Goal: Task Accomplishment & Management: Manage account settings

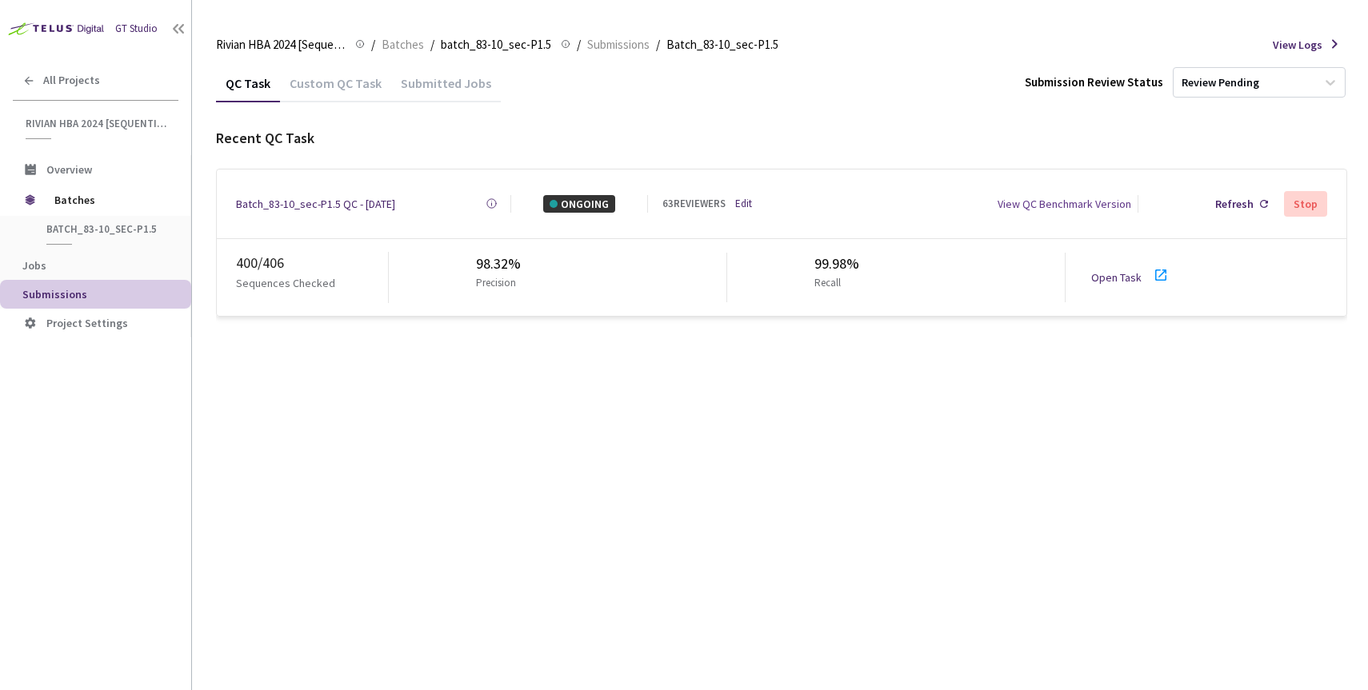
click at [1123, 273] on link "Open Task" at bounding box center [1116, 277] width 50 height 14
click at [747, 201] on link "Edit" at bounding box center [743, 204] width 17 height 16
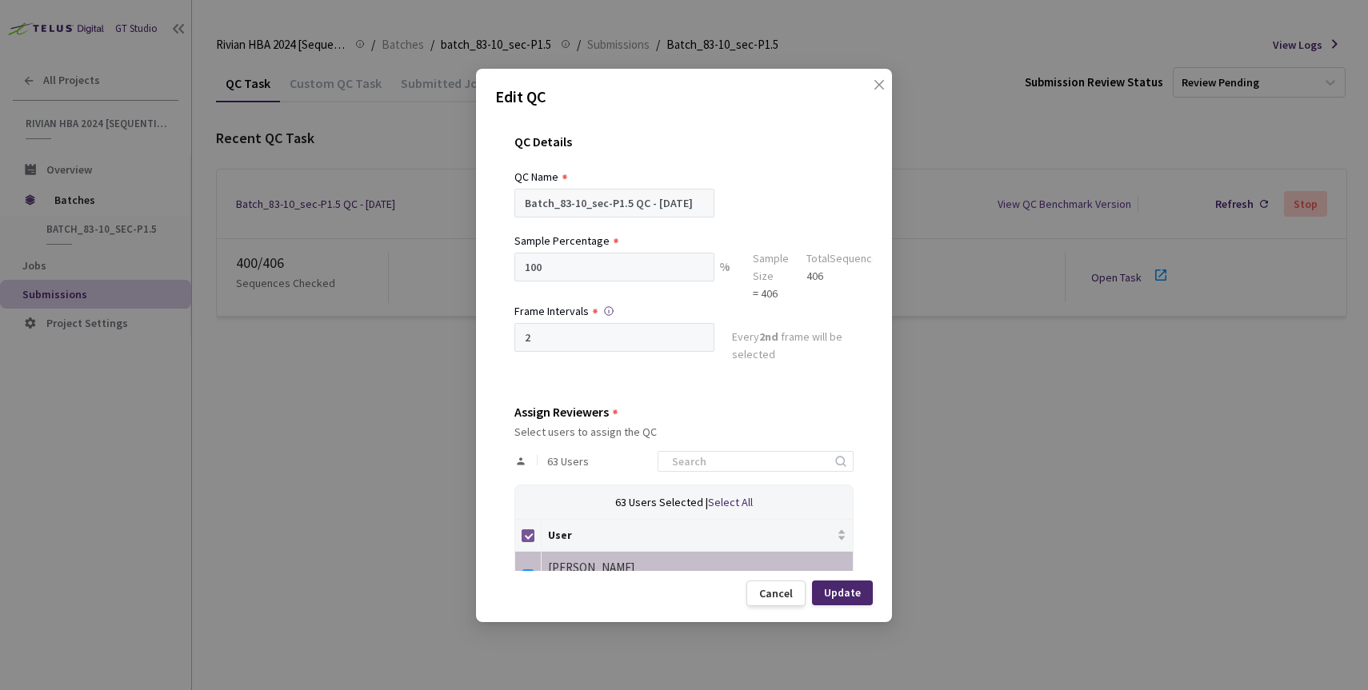
click at [530, 534] on input "Select all" at bounding box center [528, 536] width 13 height 13
checkbox input "false"
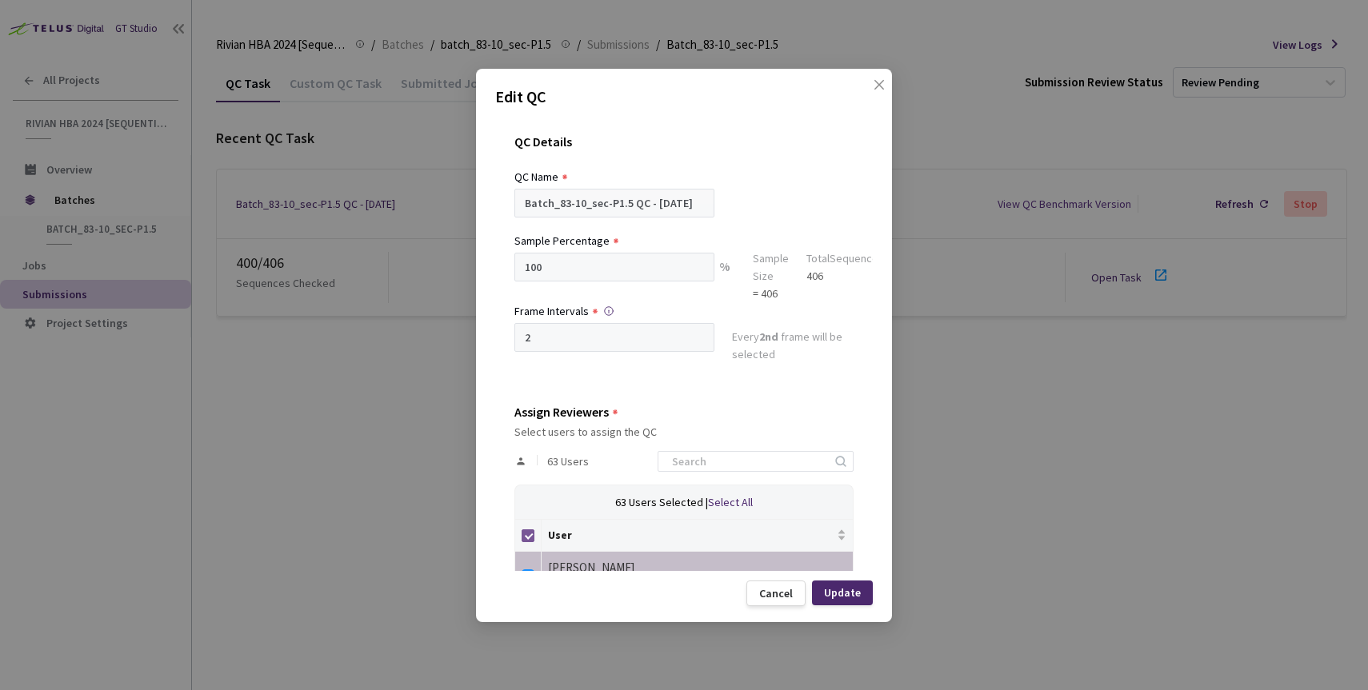
checkbox input "false"
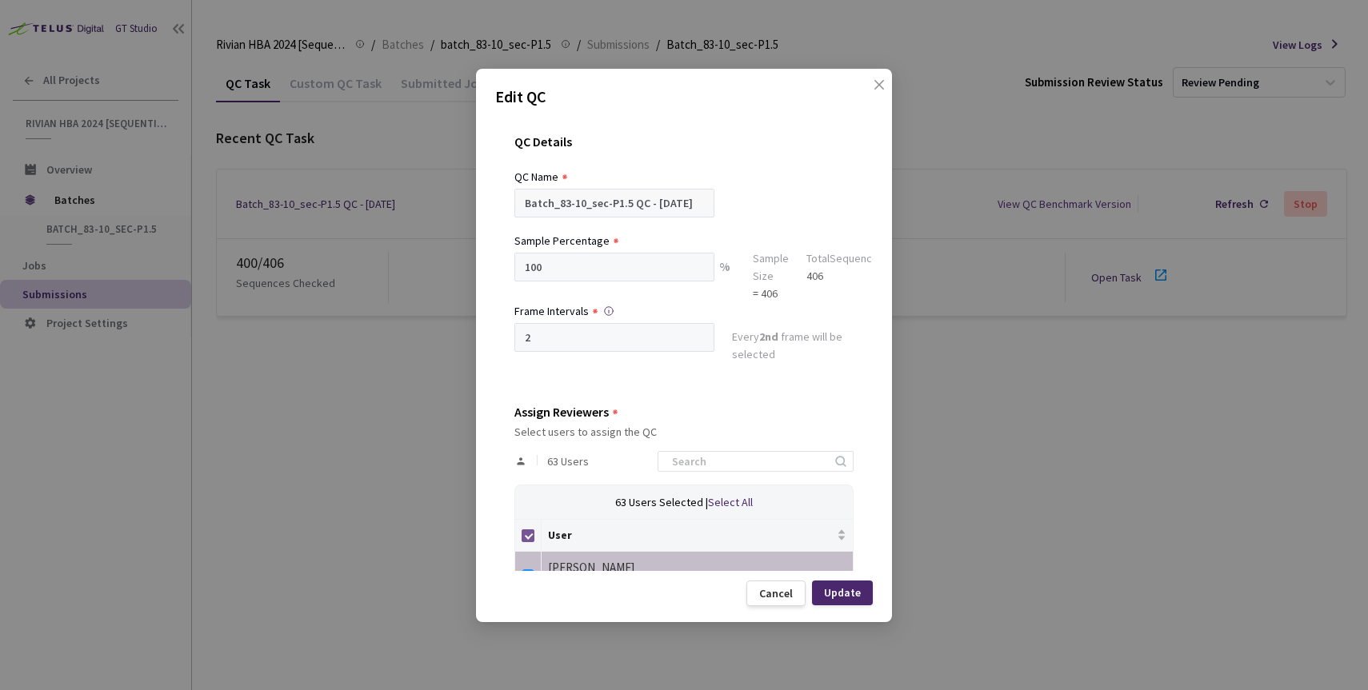
checkbox input "false"
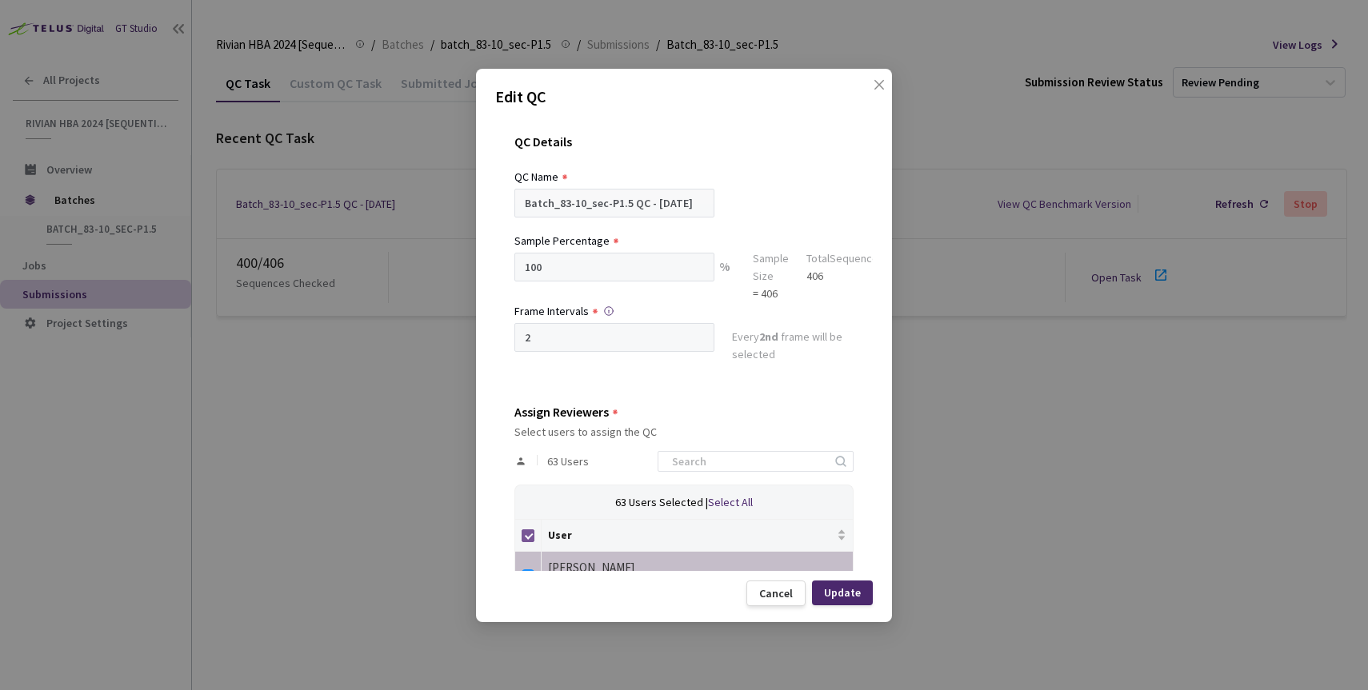
checkbox input "false"
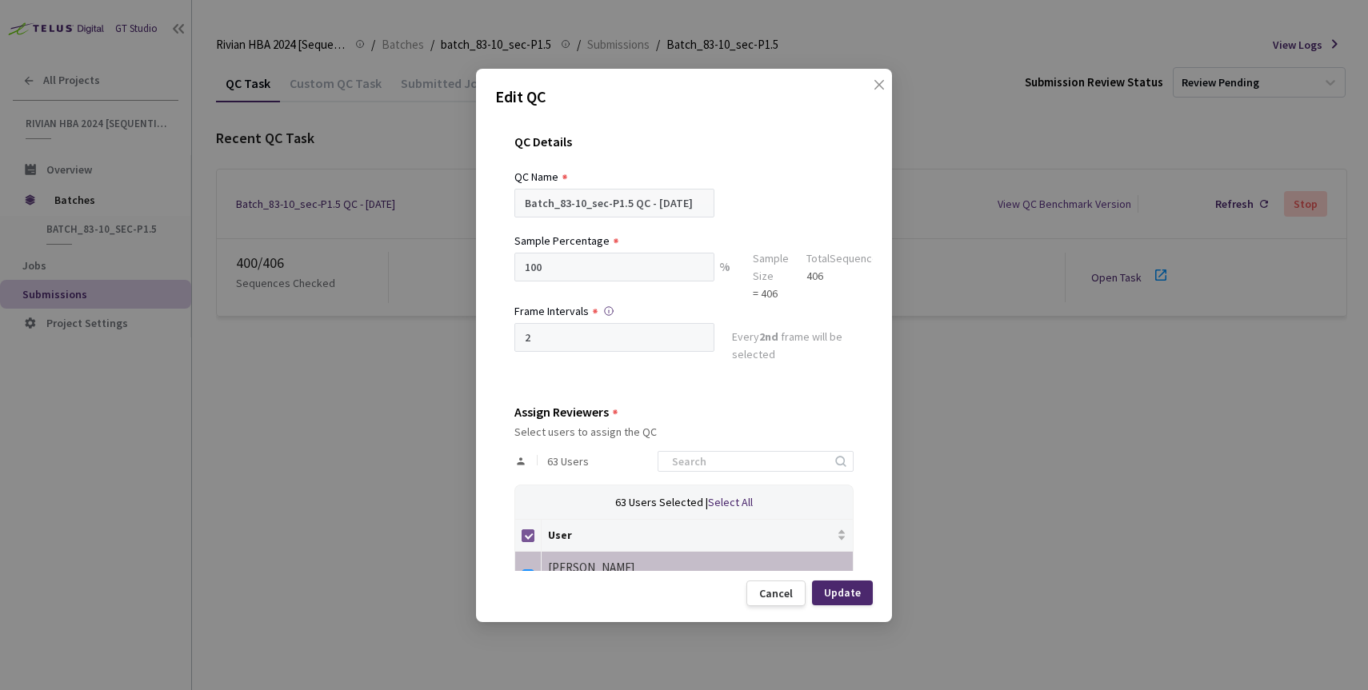
checkbox input "false"
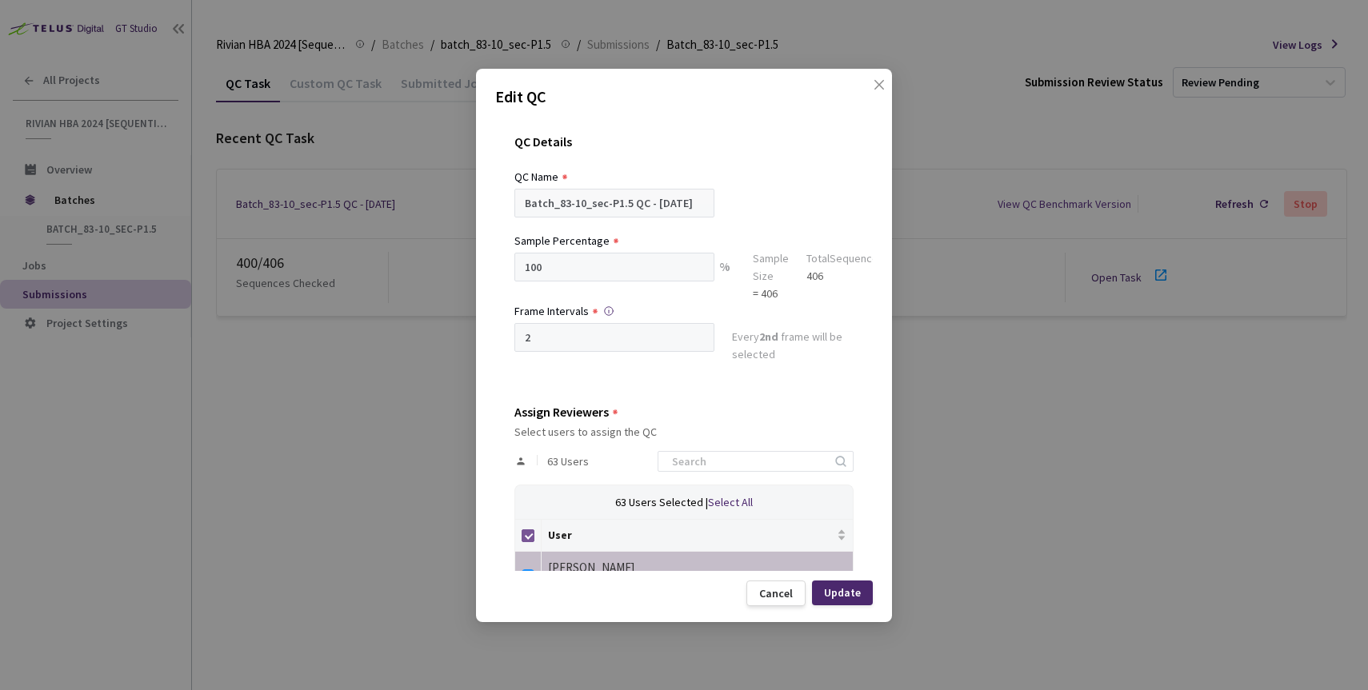
checkbox input "false"
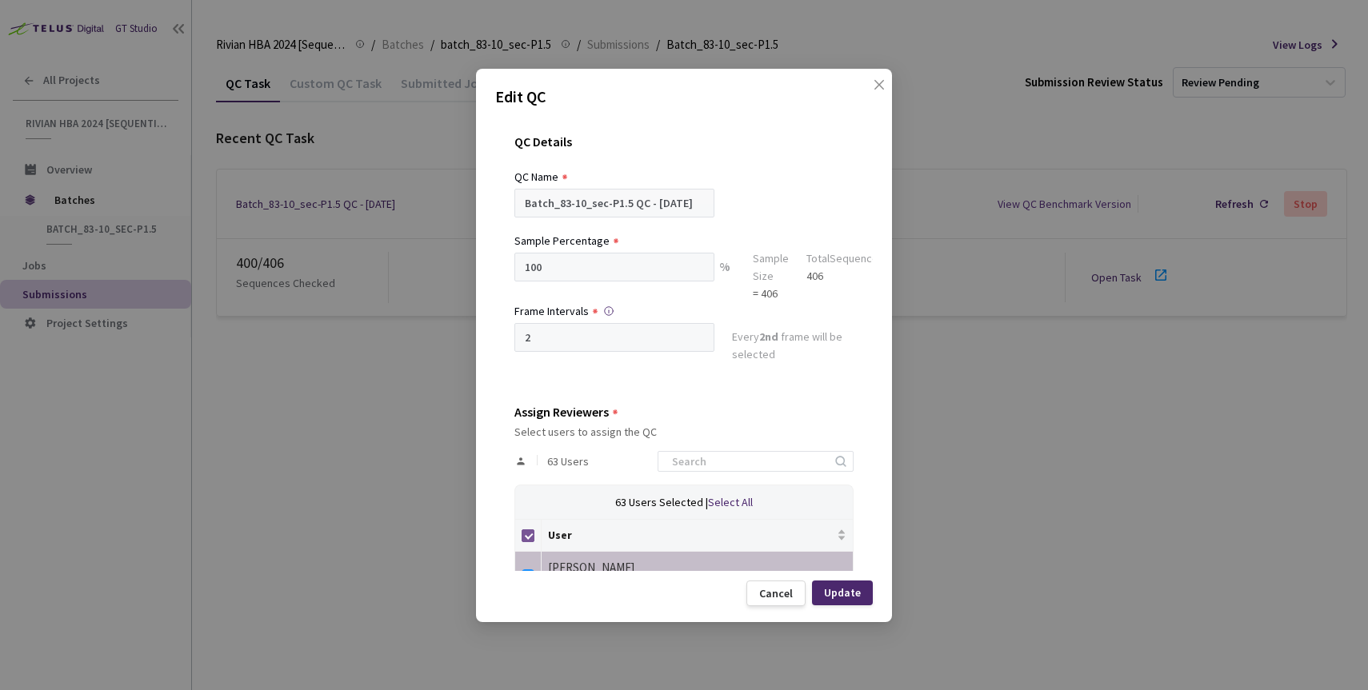
checkbox input "false"
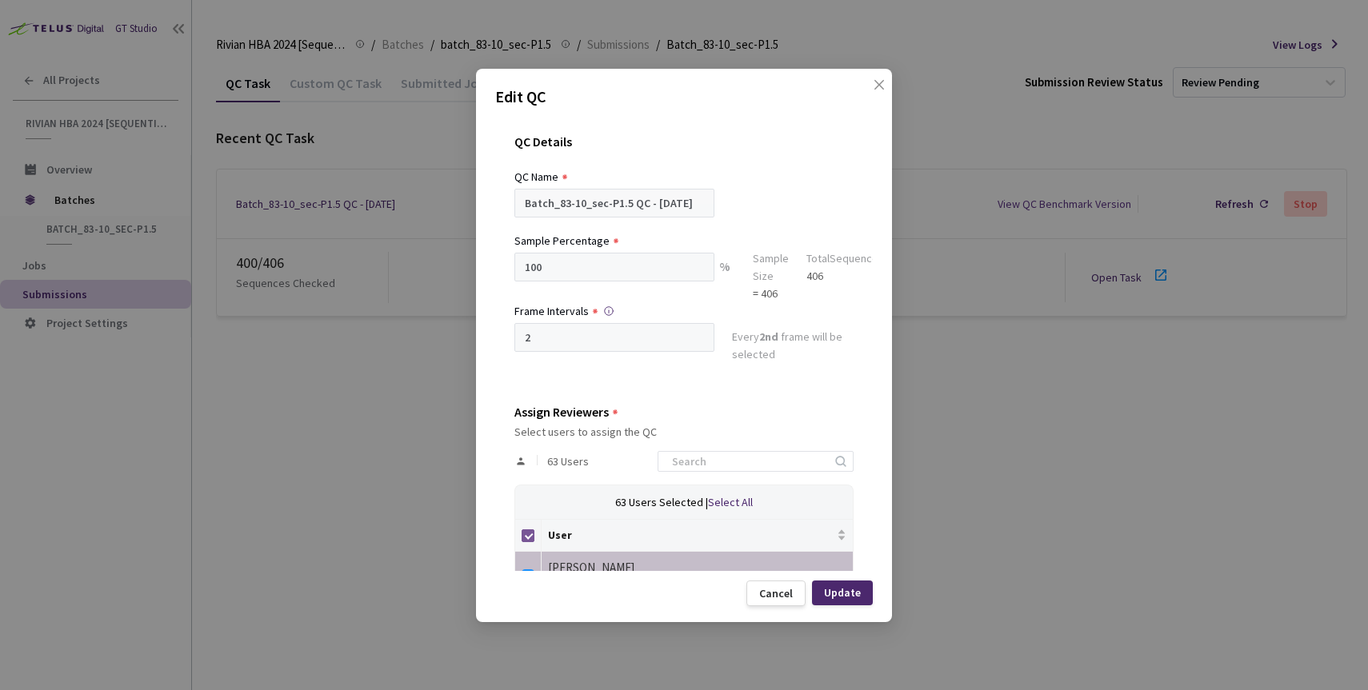
checkbox input "false"
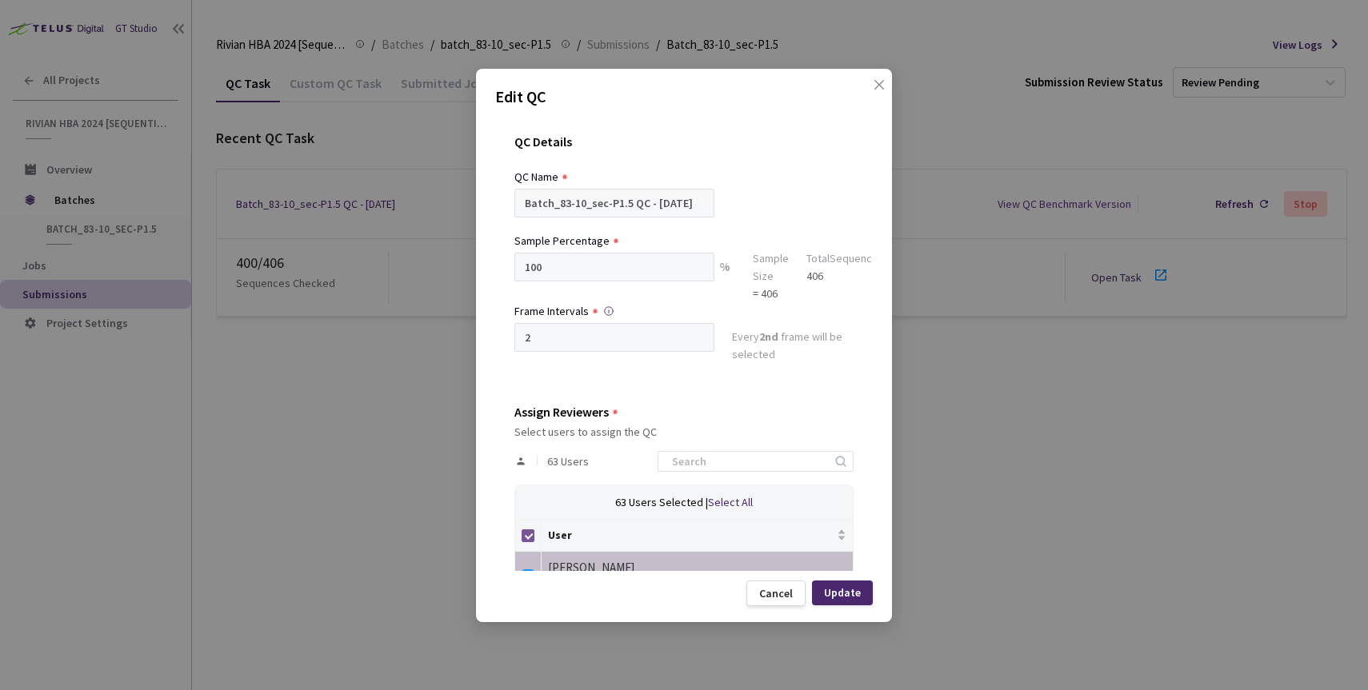
checkbox input "false"
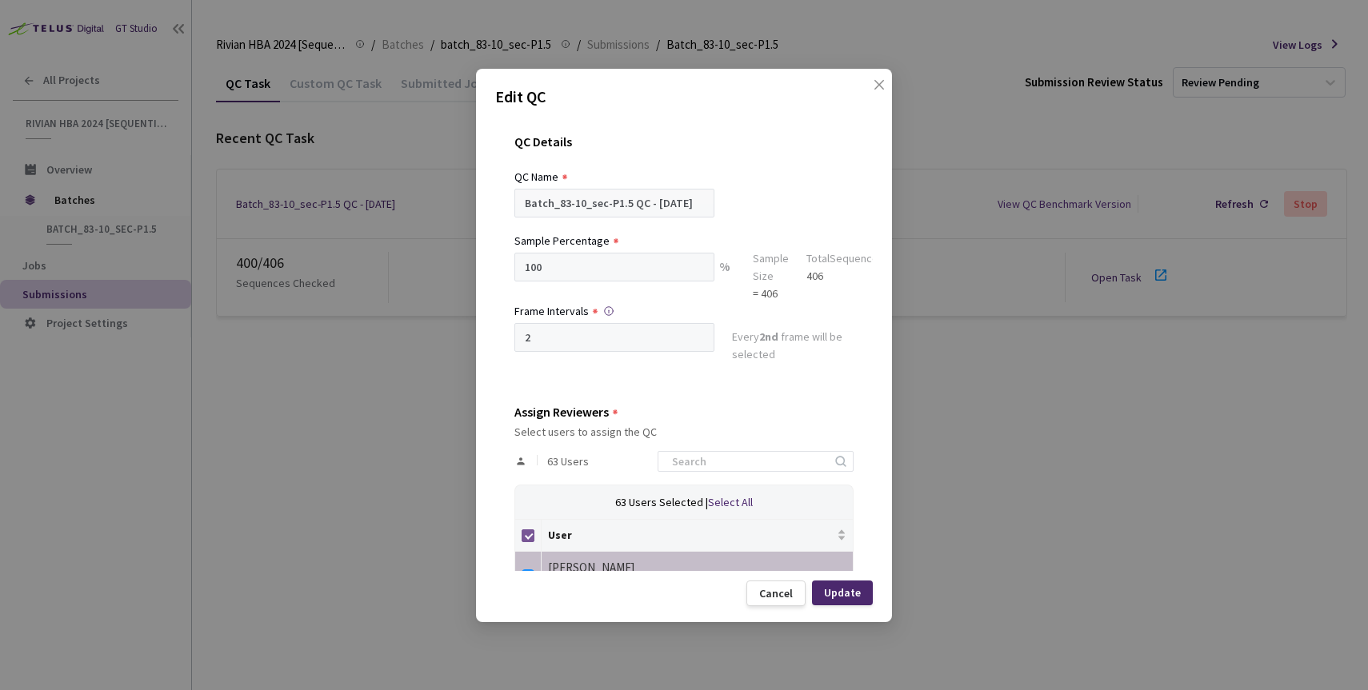
checkbox input "false"
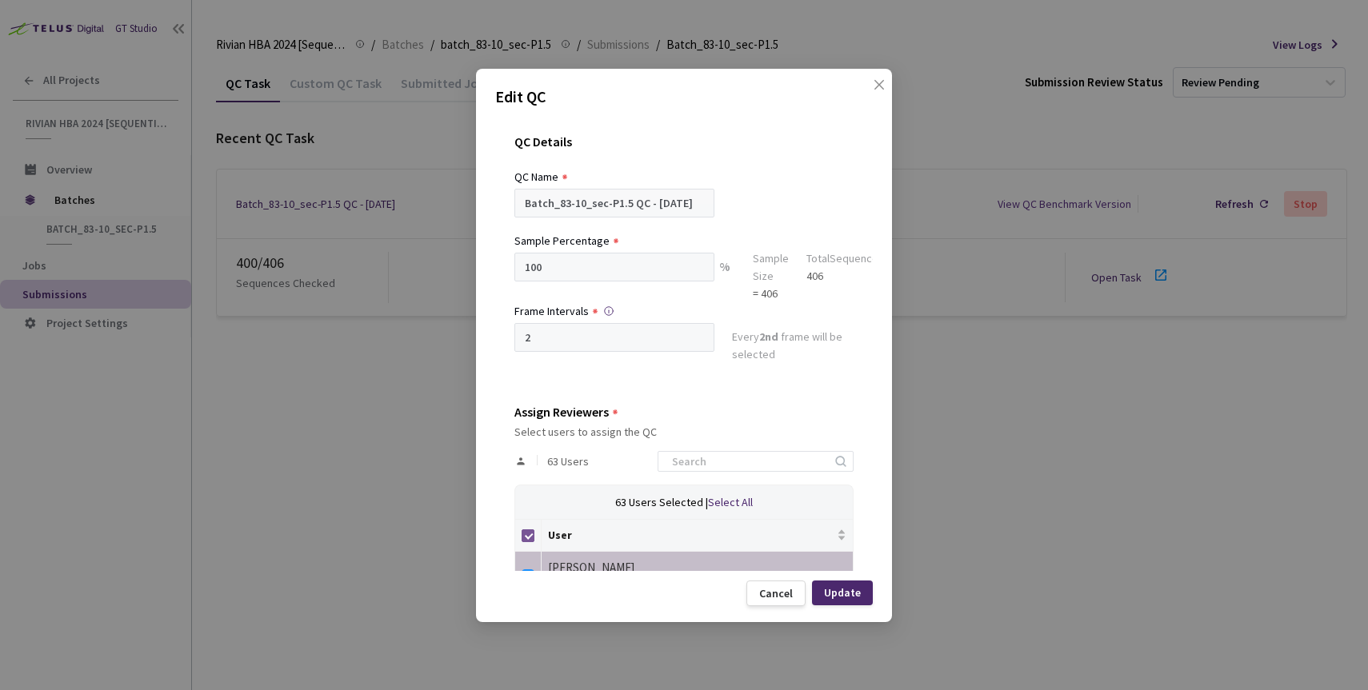
checkbox input "false"
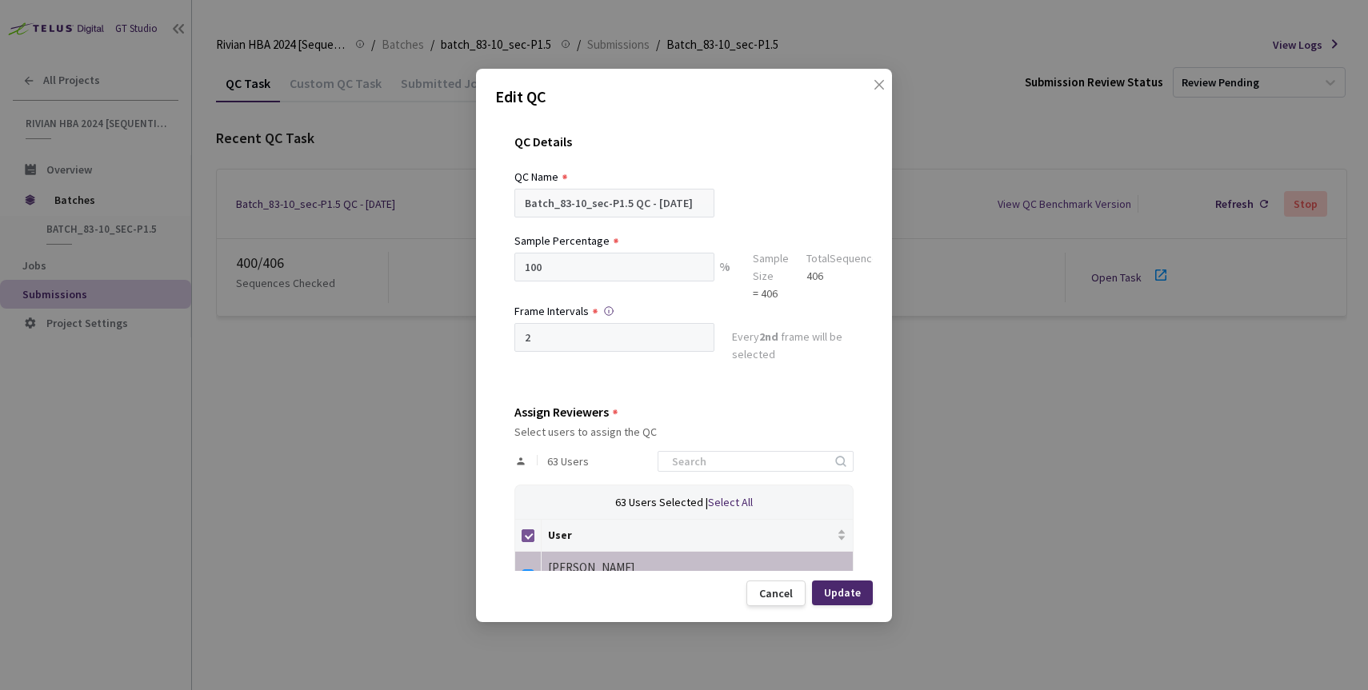
checkbox input "false"
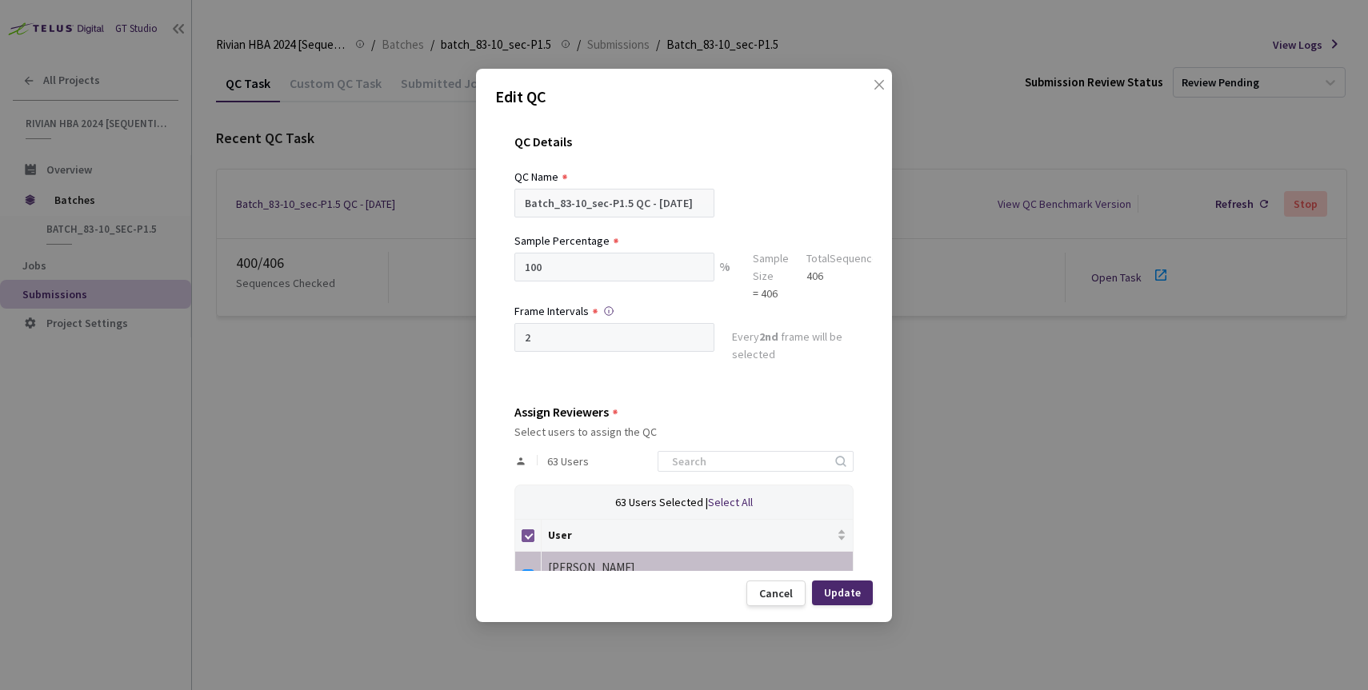
checkbox input "false"
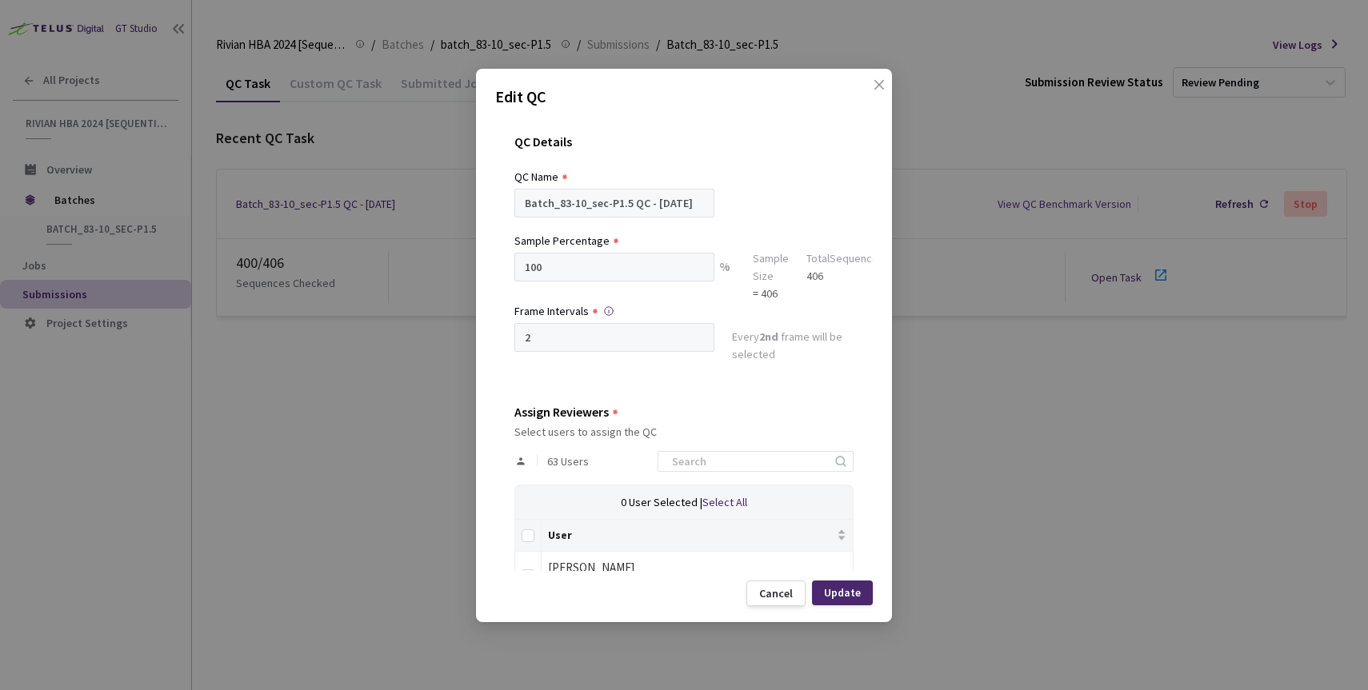
click at [726, 448] on div "63 Users" at bounding box center [683, 461] width 339 height 46
click at [726, 456] on input at bounding box center [747, 461] width 170 height 19
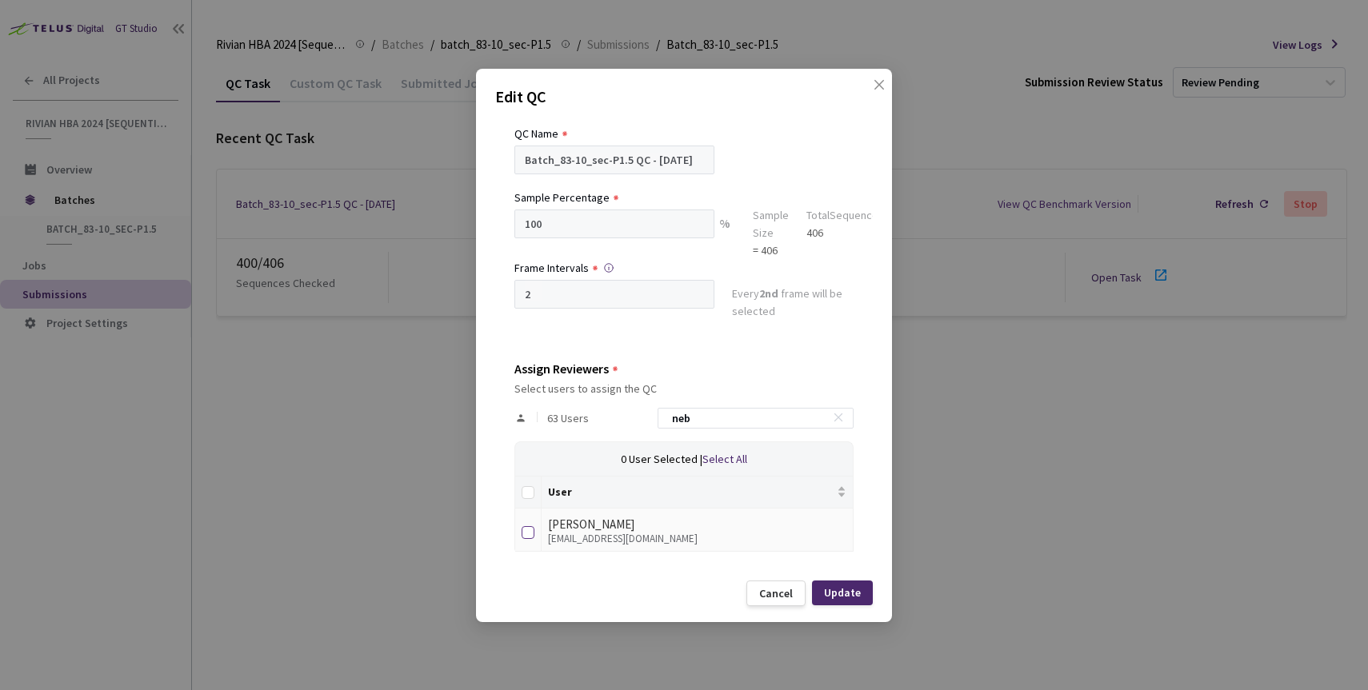
type input "neb"
click at [523, 529] on input "checkbox" at bounding box center [528, 532] width 13 height 13
checkbox input "true"
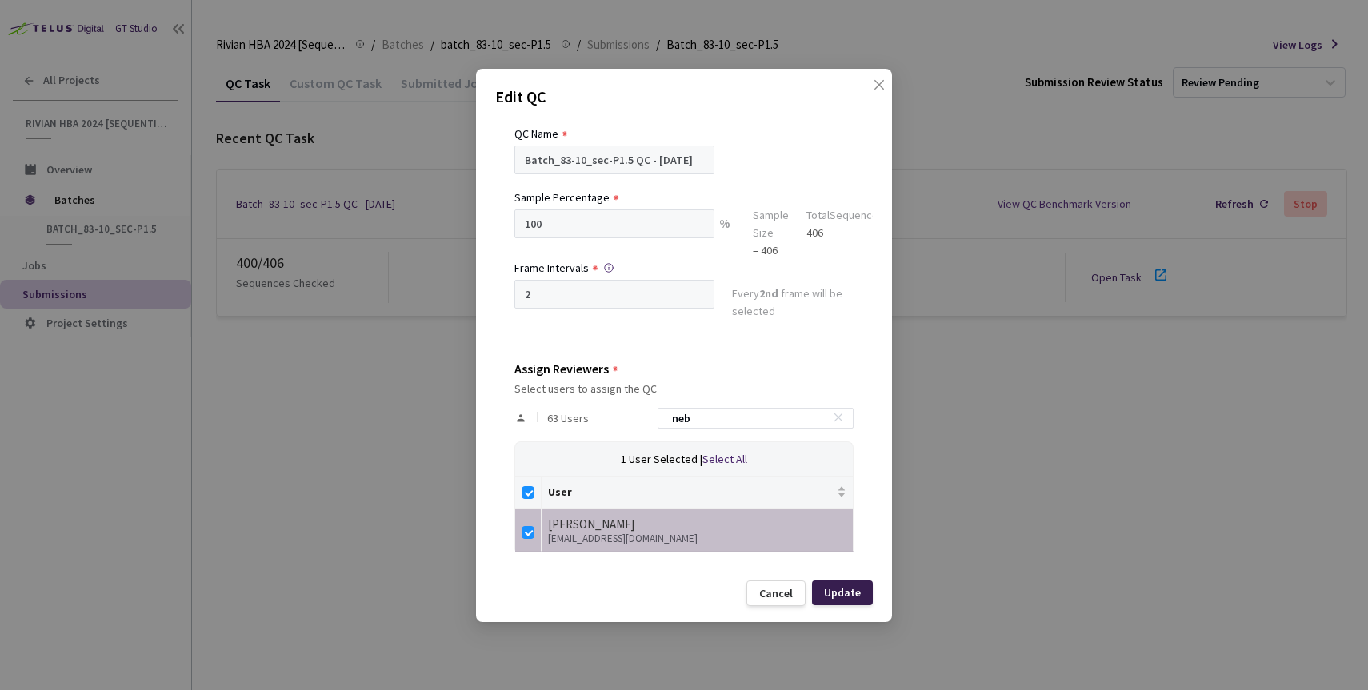
click at [837, 593] on div "Update" at bounding box center [842, 592] width 37 height 13
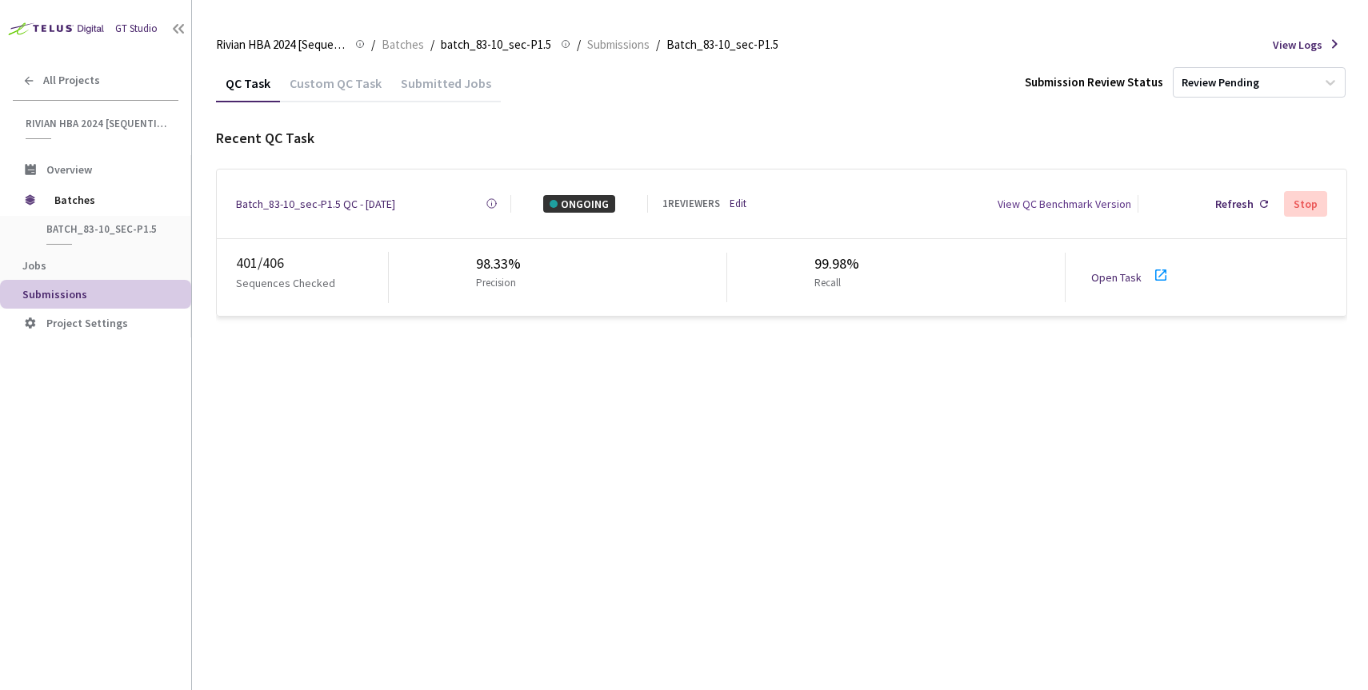
click at [1118, 274] on link "Open Task" at bounding box center [1116, 277] width 50 height 14
